Goal: Check status

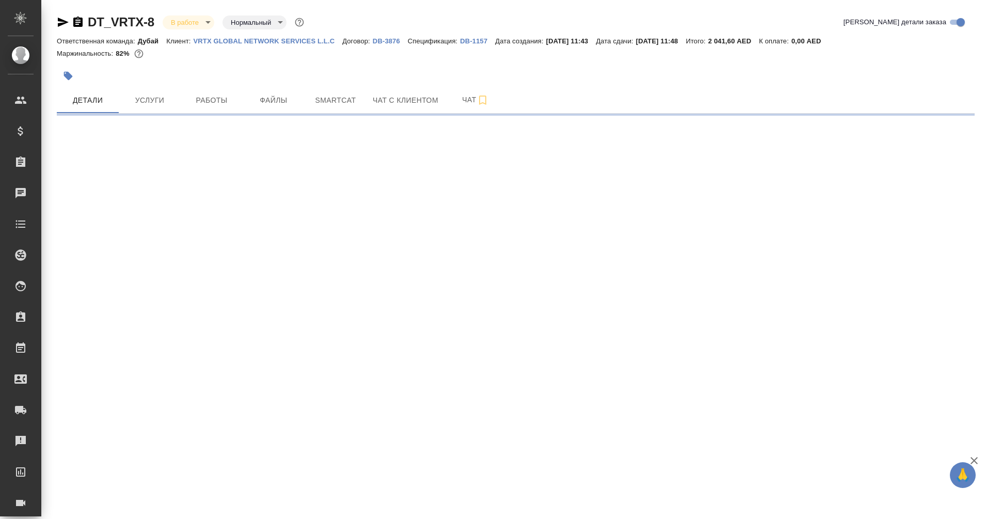
select select "RU"
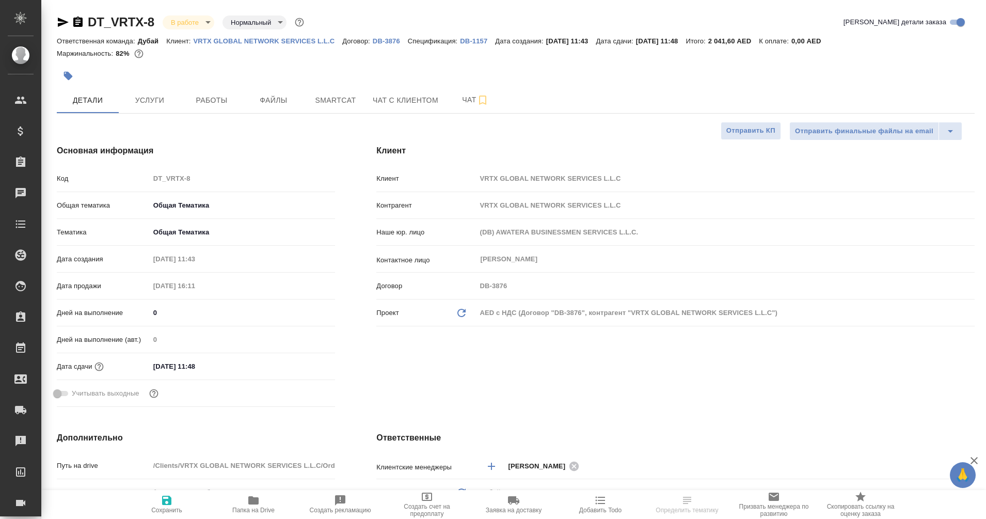
type textarea "x"
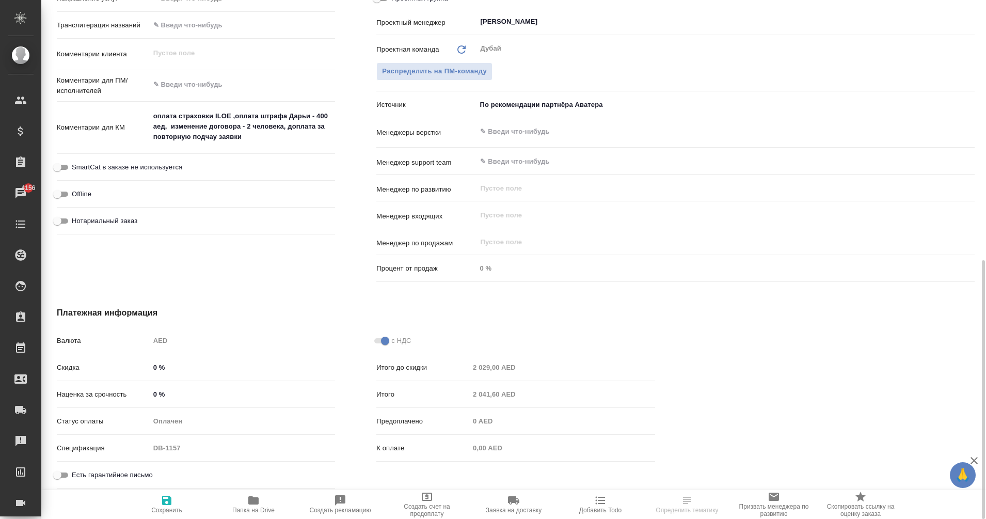
scroll to position [521, 0]
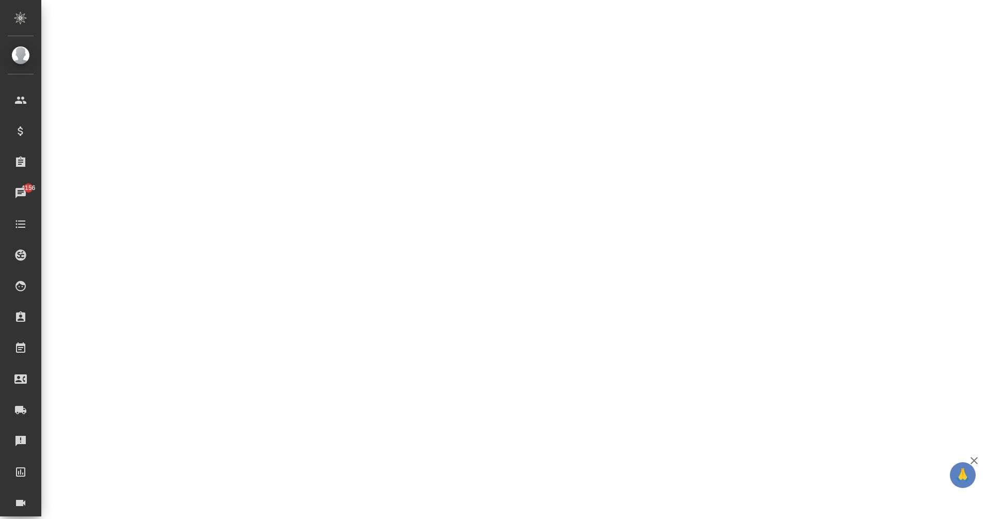
select select "RU"
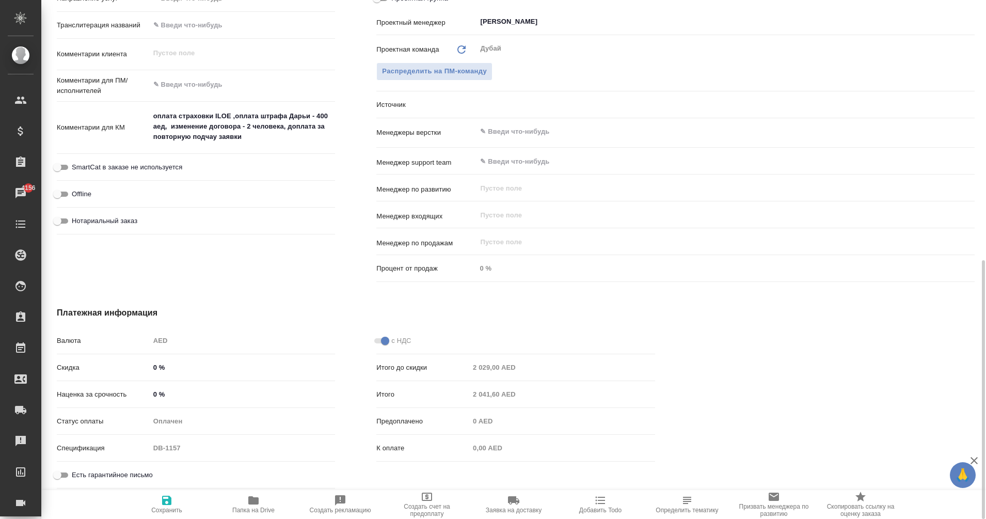
type textarea "x"
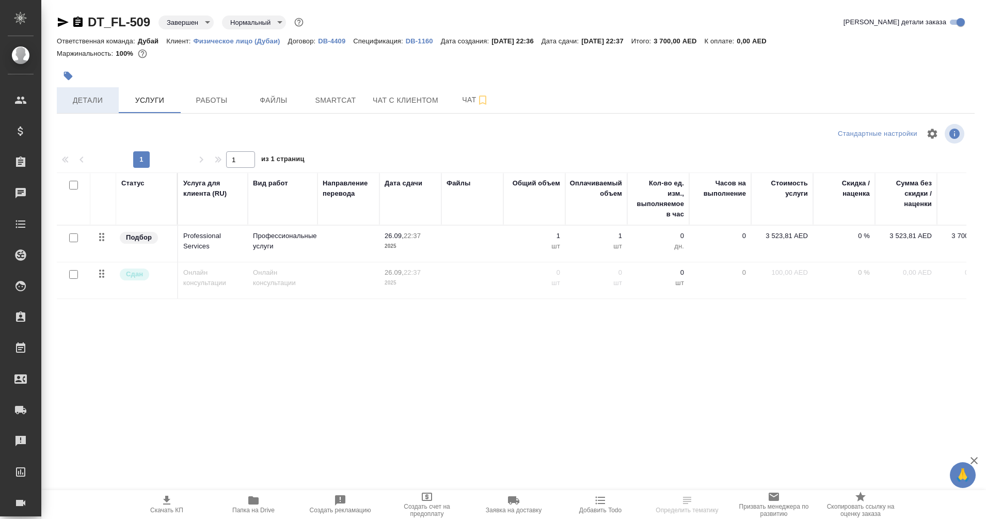
click at [92, 109] on button "Детали" at bounding box center [88, 100] width 62 height 26
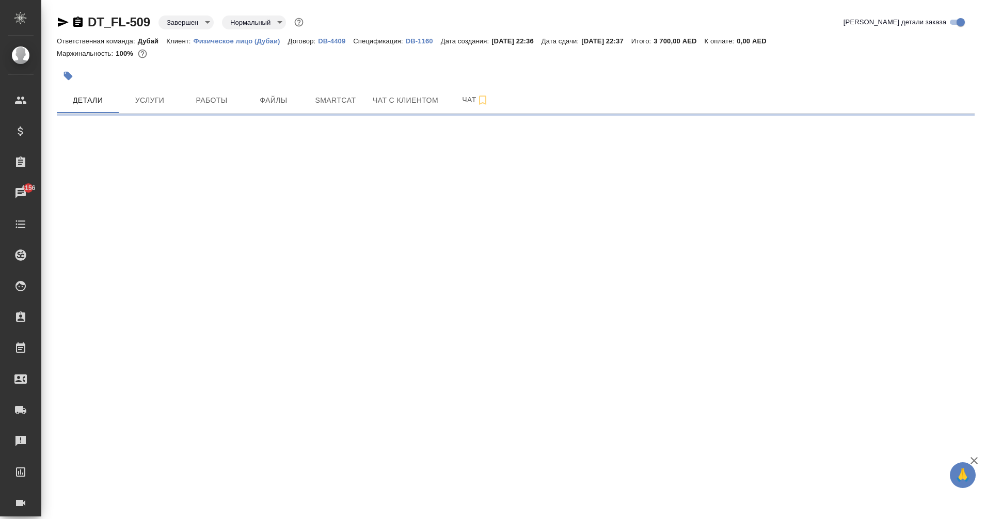
select select "RU"
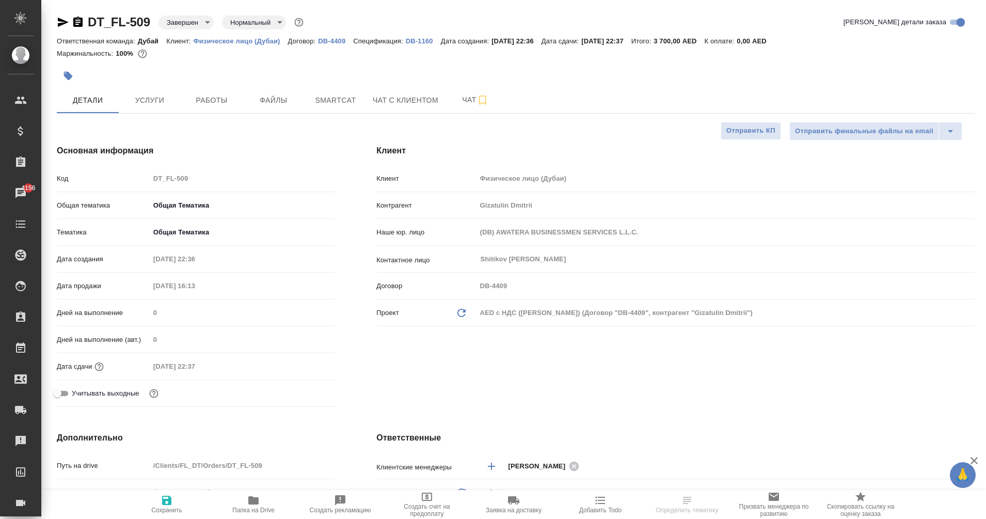
type textarea "x"
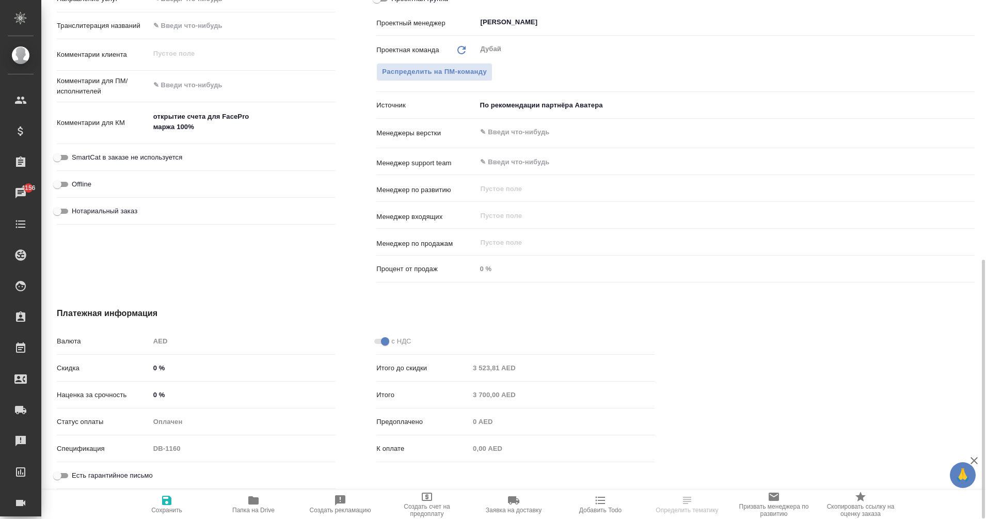
scroll to position [520, 0]
type textarea "x"
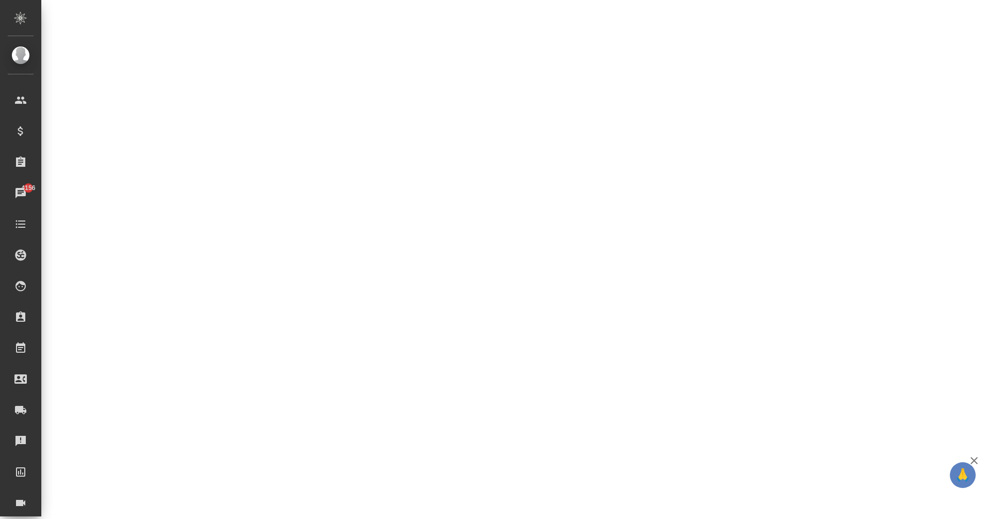
select select "RU"
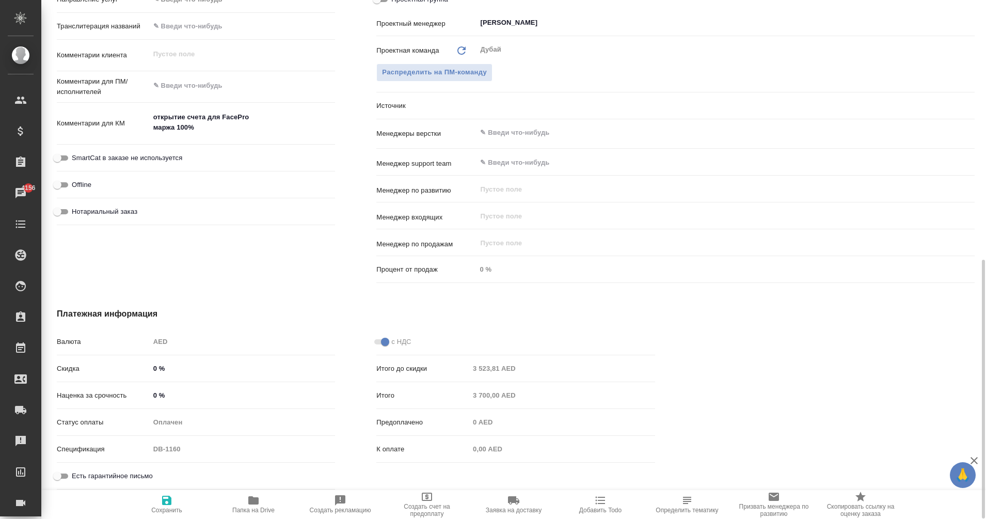
type textarea "x"
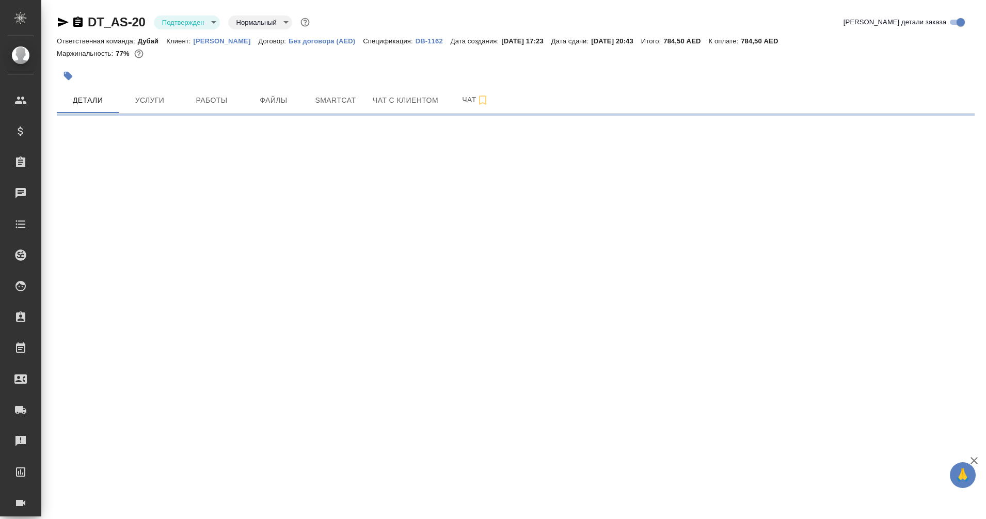
select select "RU"
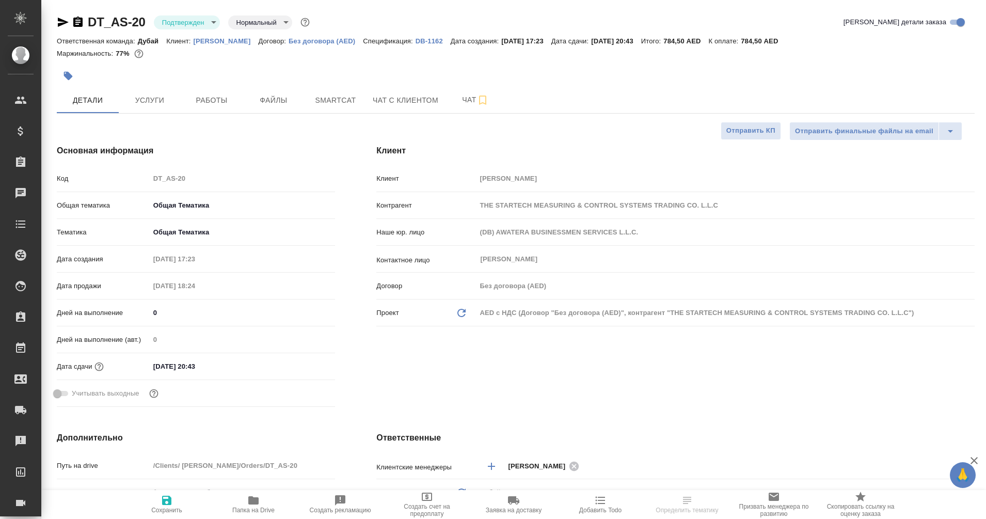
type textarea "x"
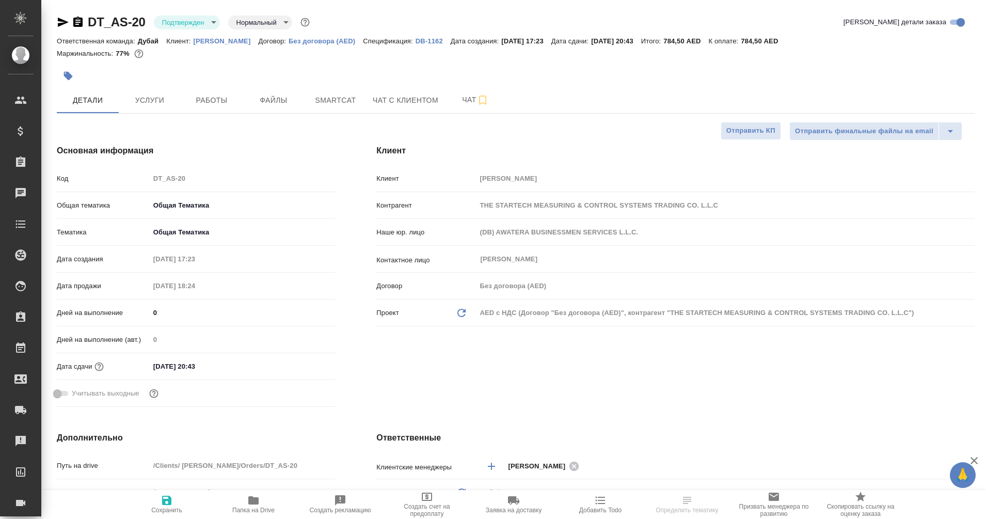
type textarea "x"
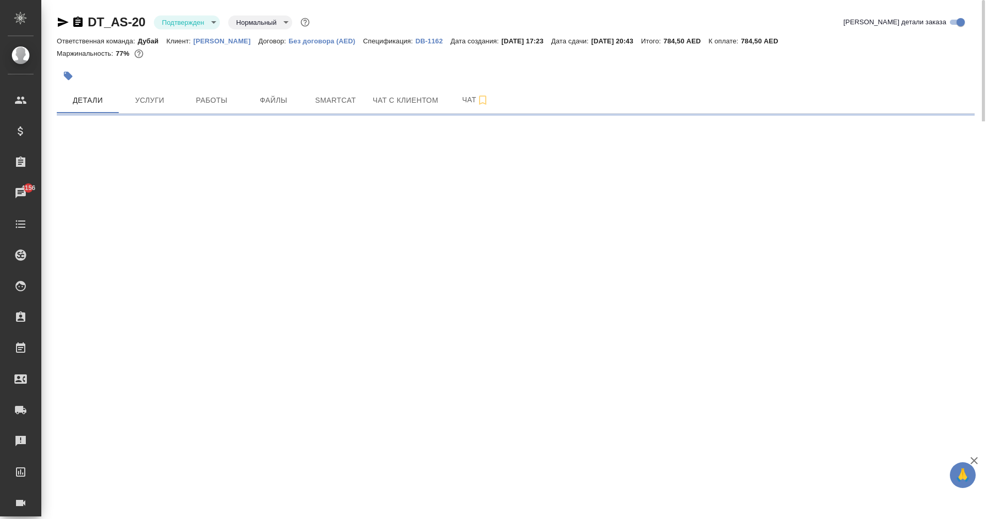
select select "RU"
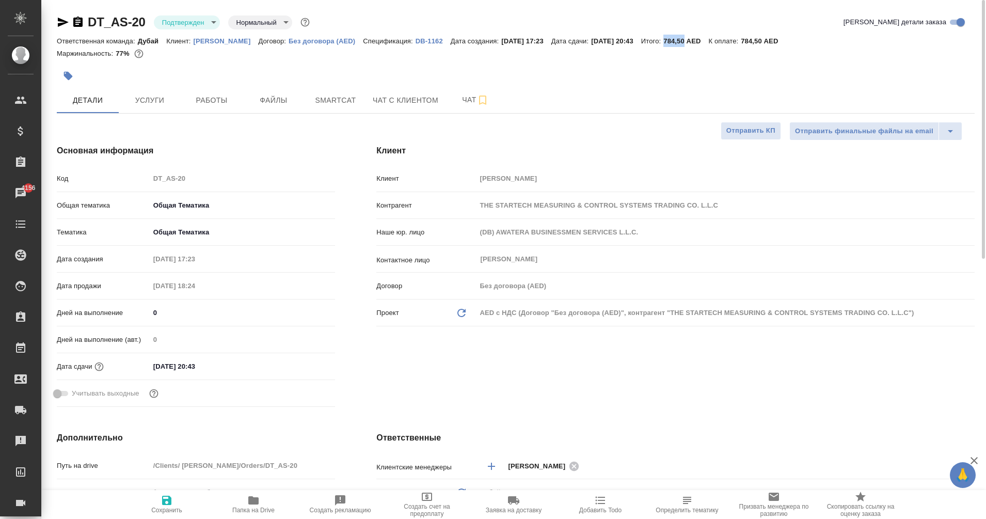
type textarea "x"
drag, startPoint x: 676, startPoint y: 42, endPoint x: 696, endPoint y: 42, distance: 20.1
click at [696, 42] on p "784,50 AED" at bounding box center [685, 41] width 45 height 8
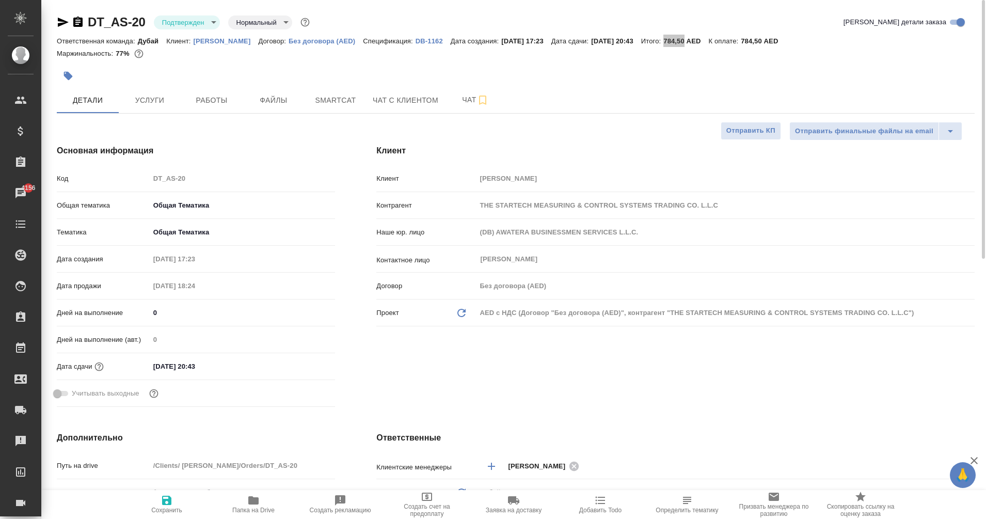
type textarea "x"
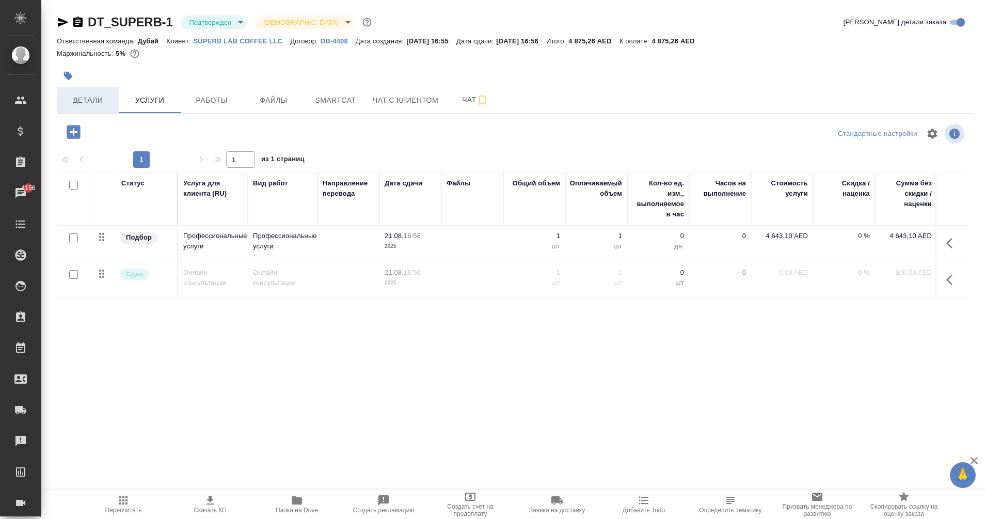
click at [99, 103] on span "Детали" at bounding box center [88, 100] width 50 height 13
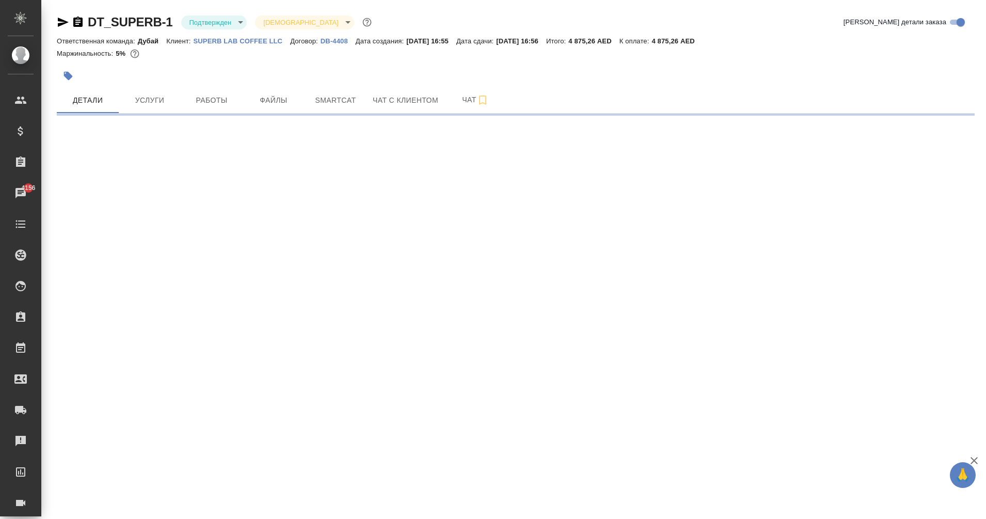
select select "RU"
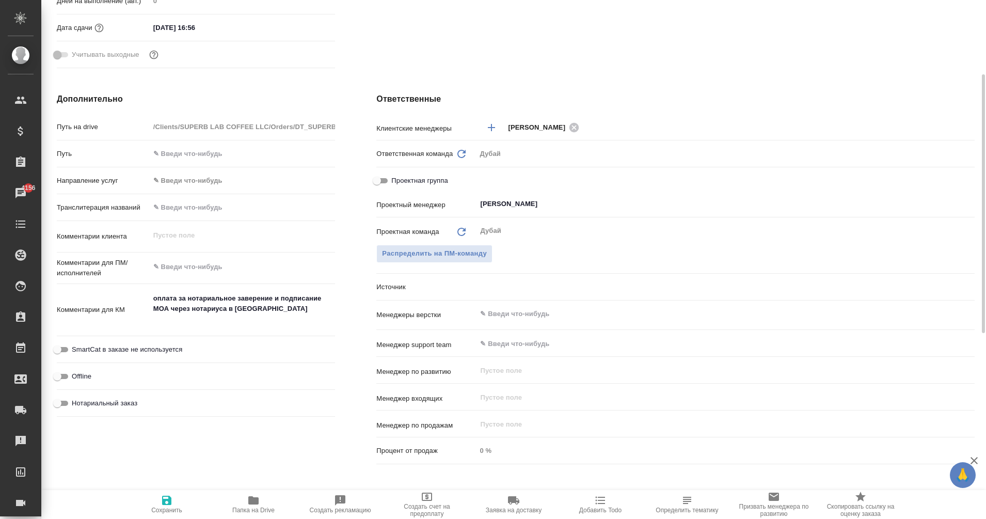
type textarea "x"
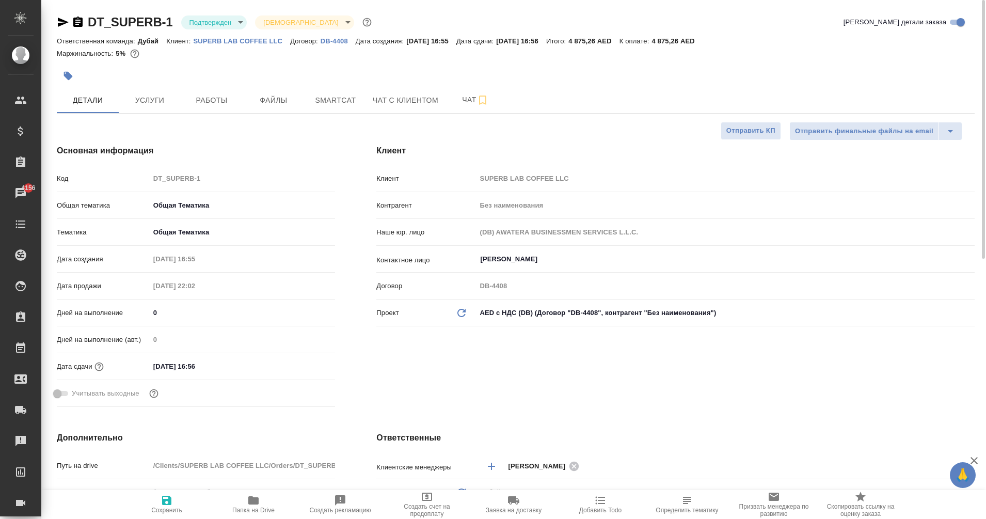
type textarea "x"
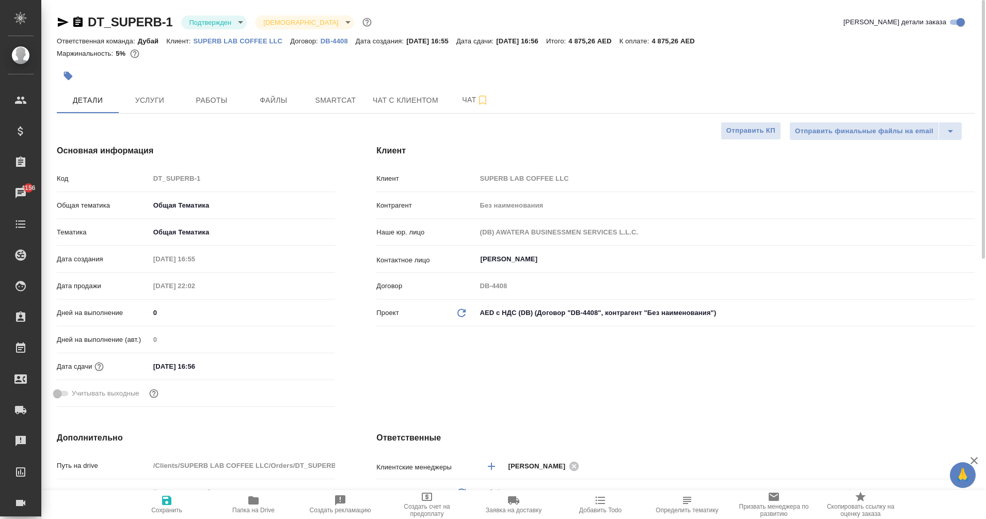
type textarea "x"
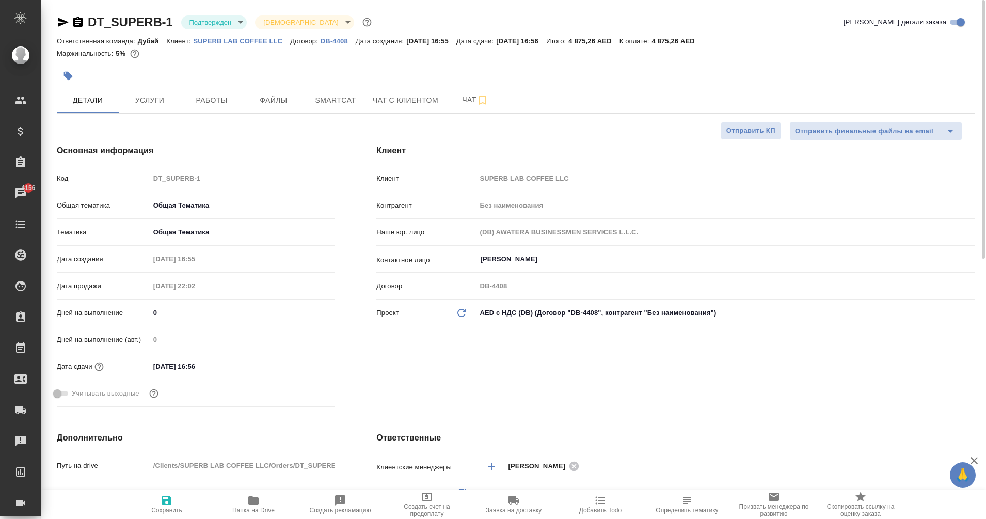
type textarea "x"
